Goal: Task Accomplishment & Management: Use online tool/utility

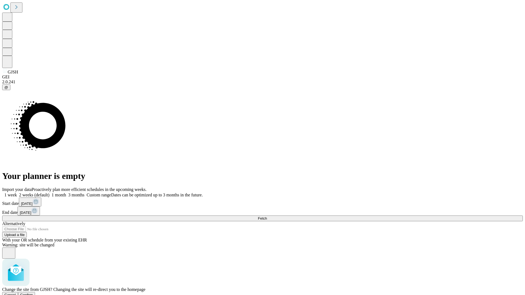
click at [33, 293] on span "Confirm" at bounding box center [26, 295] width 13 height 4
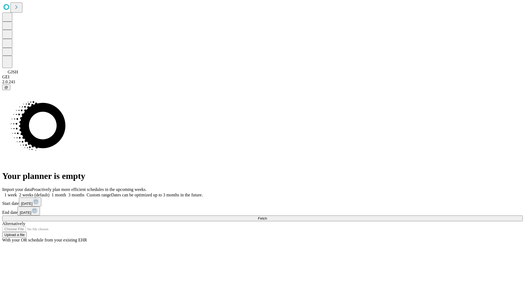
click at [66, 193] on label "1 month" at bounding box center [57, 195] width 17 height 5
click at [267, 217] on span "Fetch" at bounding box center [262, 219] width 9 height 4
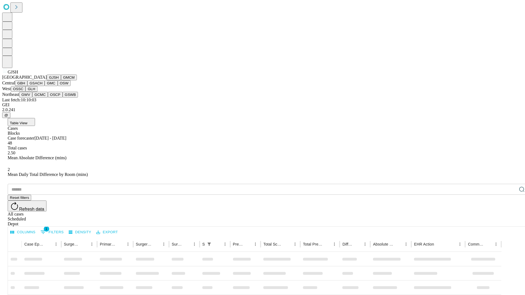
click at [61, 80] on button "GMCM" at bounding box center [69, 78] width 16 height 6
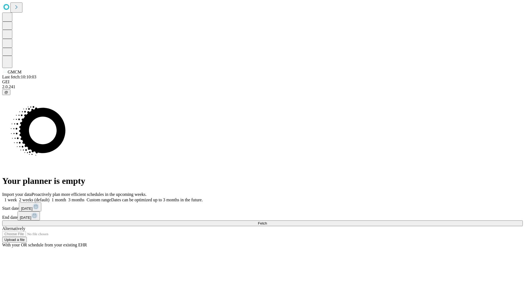
click at [66, 198] on label "1 month" at bounding box center [57, 200] width 17 height 5
click at [267, 221] on span "Fetch" at bounding box center [262, 223] width 9 height 4
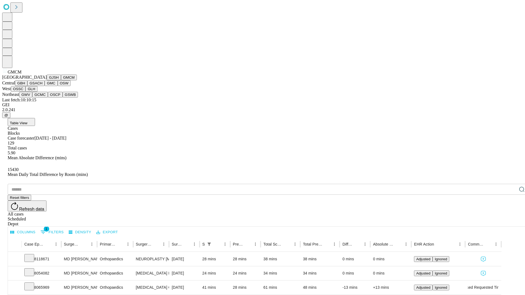
click at [27, 86] on button "GBH" at bounding box center [21, 83] width 12 height 6
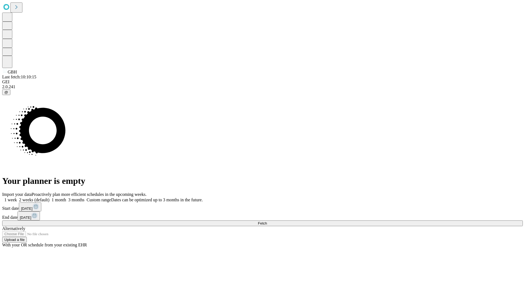
click at [66, 198] on label "1 month" at bounding box center [57, 200] width 17 height 5
click at [267, 221] on span "Fetch" at bounding box center [262, 223] width 9 height 4
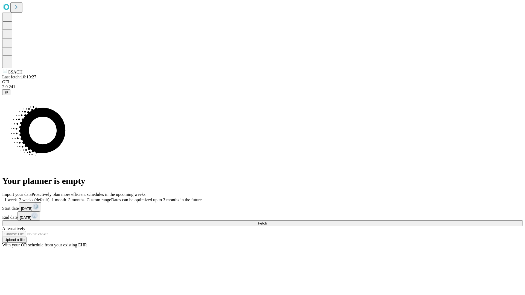
click at [66, 198] on label "1 month" at bounding box center [57, 200] width 17 height 5
click at [267, 221] on span "Fetch" at bounding box center [262, 223] width 9 height 4
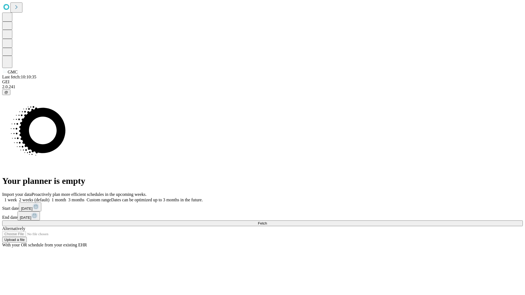
click at [66, 198] on label "1 month" at bounding box center [57, 200] width 17 height 5
click at [267, 221] on span "Fetch" at bounding box center [262, 223] width 9 height 4
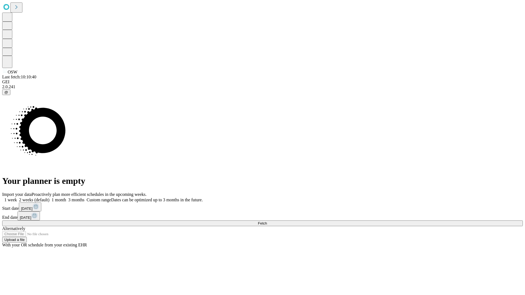
click at [66, 198] on label "1 month" at bounding box center [57, 200] width 17 height 5
click at [267, 221] on span "Fetch" at bounding box center [262, 223] width 9 height 4
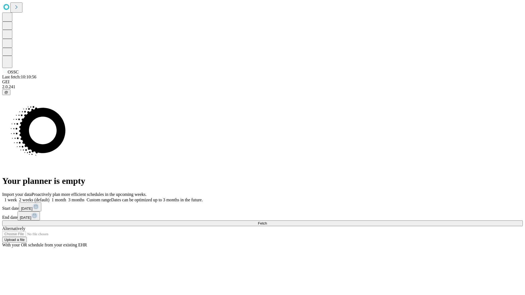
click at [267, 221] on span "Fetch" at bounding box center [262, 223] width 9 height 4
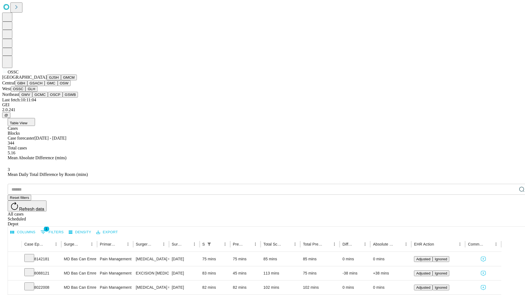
click at [37, 92] on button "GLH" at bounding box center [31, 89] width 12 height 6
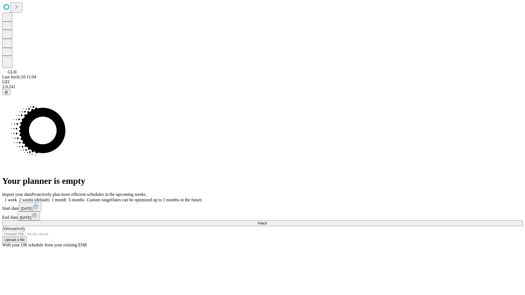
click at [66, 198] on label "1 month" at bounding box center [57, 200] width 17 height 5
click at [267, 221] on span "Fetch" at bounding box center [262, 223] width 9 height 4
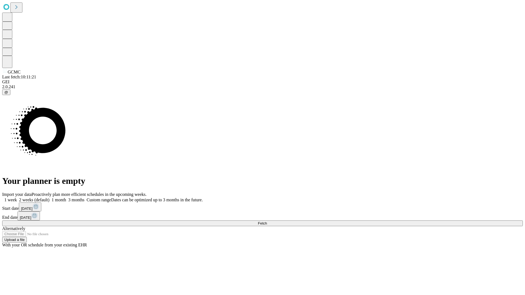
click at [66, 198] on label "1 month" at bounding box center [57, 200] width 17 height 5
click at [267, 221] on span "Fetch" at bounding box center [262, 223] width 9 height 4
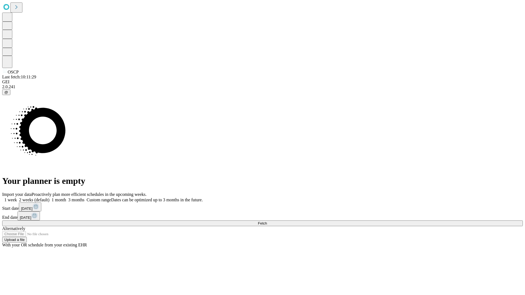
click at [66, 198] on label "1 month" at bounding box center [57, 200] width 17 height 5
click at [267, 221] on span "Fetch" at bounding box center [262, 223] width 9 height 4
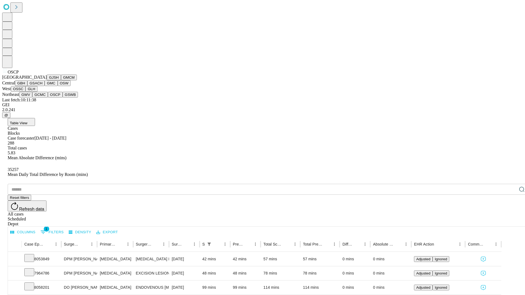
click at [63, 98] on button "GSWB" at bounding box center [71, 95] width 16 height 6
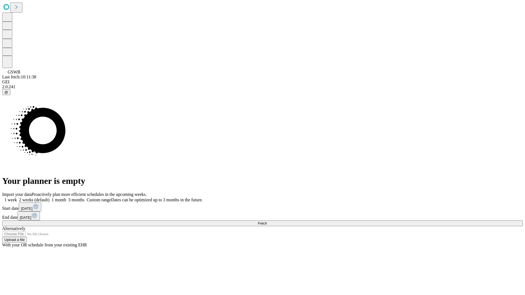
click at [66, 198] on label "1 month" at bounding box center [57, 200] width 17 height 5
click at [267, 221] on span "Fetch" at bounding box center [262, 223] width 9 height 4
